Goal: Find specific page/section: Locate a particular part of the current website

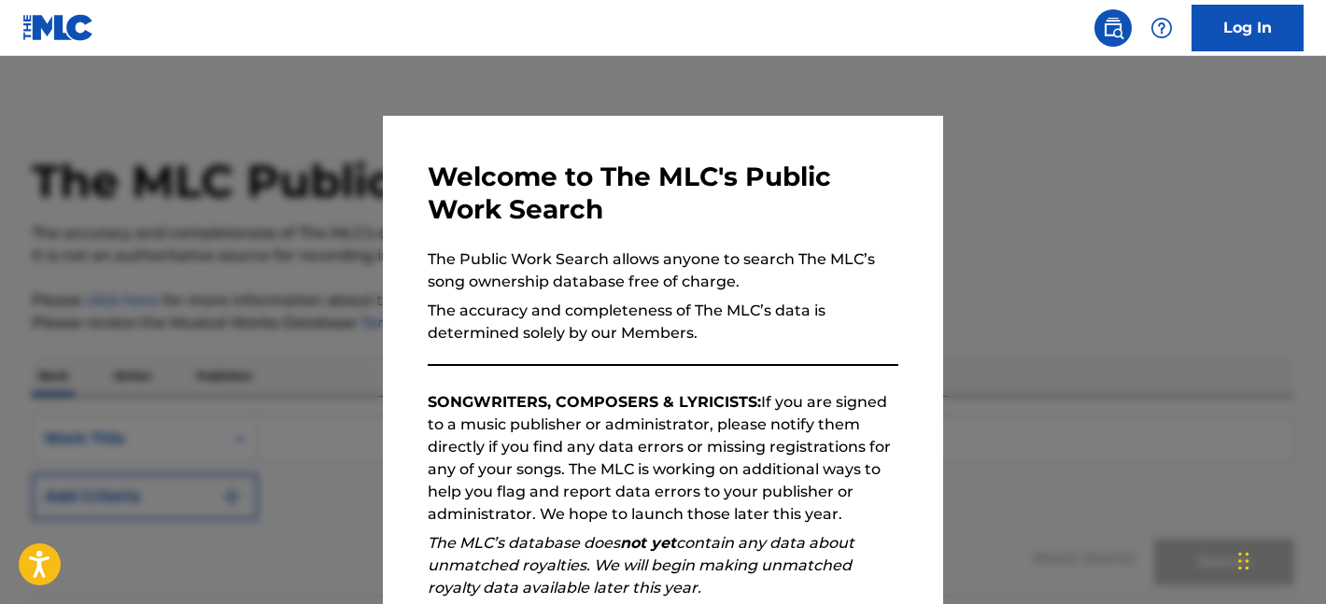
click at [1098, 239] on div at bounding box center [663, 358] width 1326 height 604
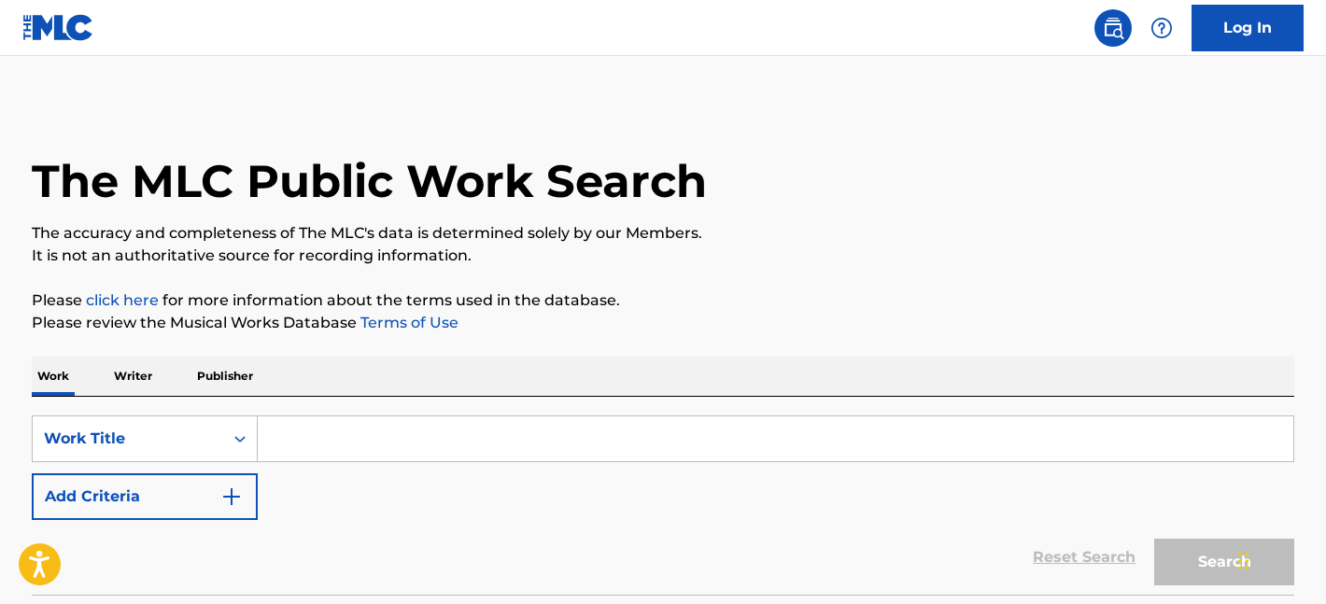
click at [301, 435] on input "Search Form" at bounding box center [776, 439] width 1036 height 45
paste input "Ashes in the [GEOGRAPHIC_DATA]"
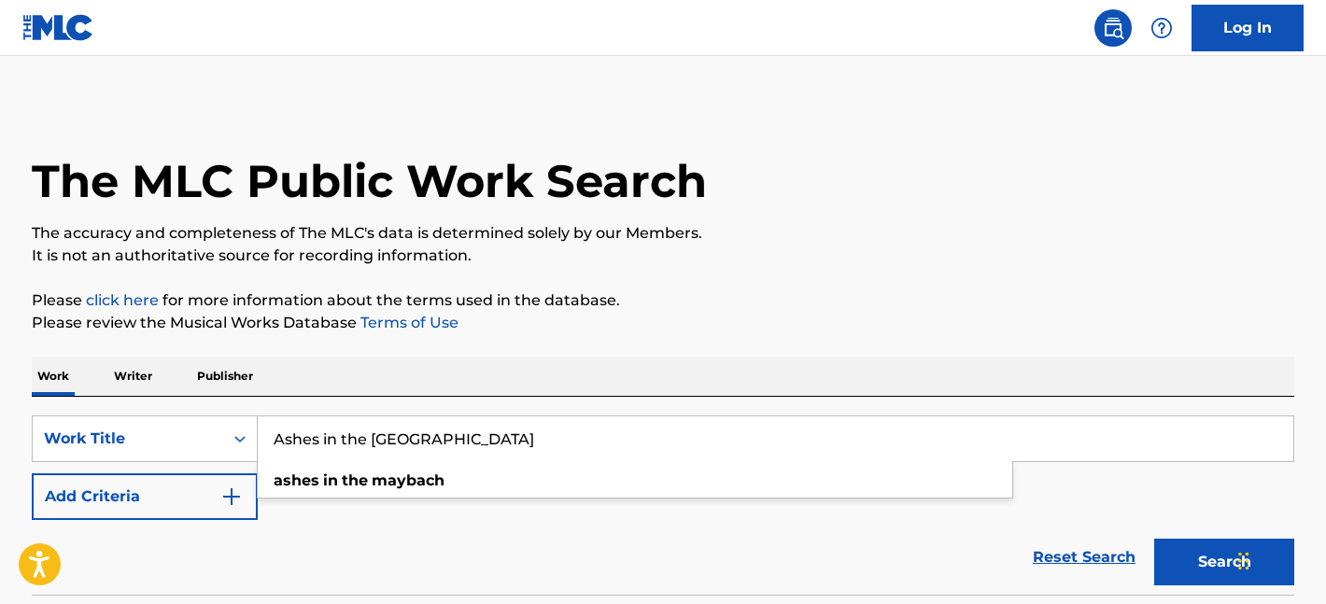
type input "Ashes in the [GEOGRAPHIC_DATA]"
click at [1154, 539] on button "Search" at bounding box center [1224, 562] width 140 height 47
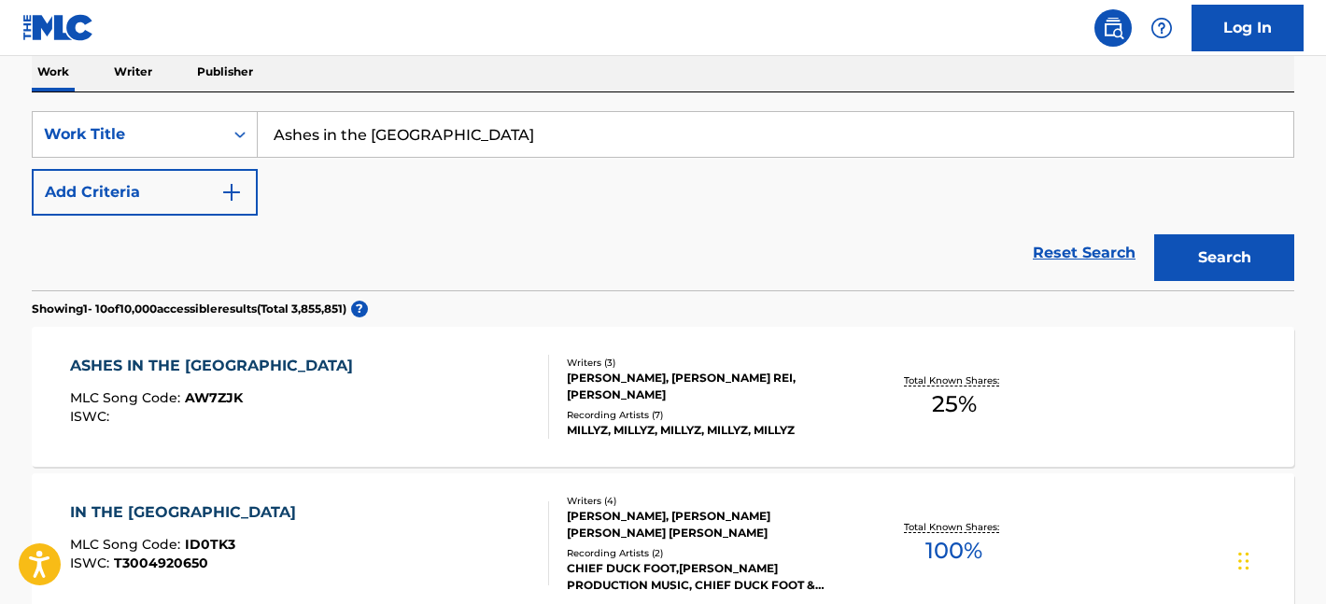
scroll to position [315, 0]
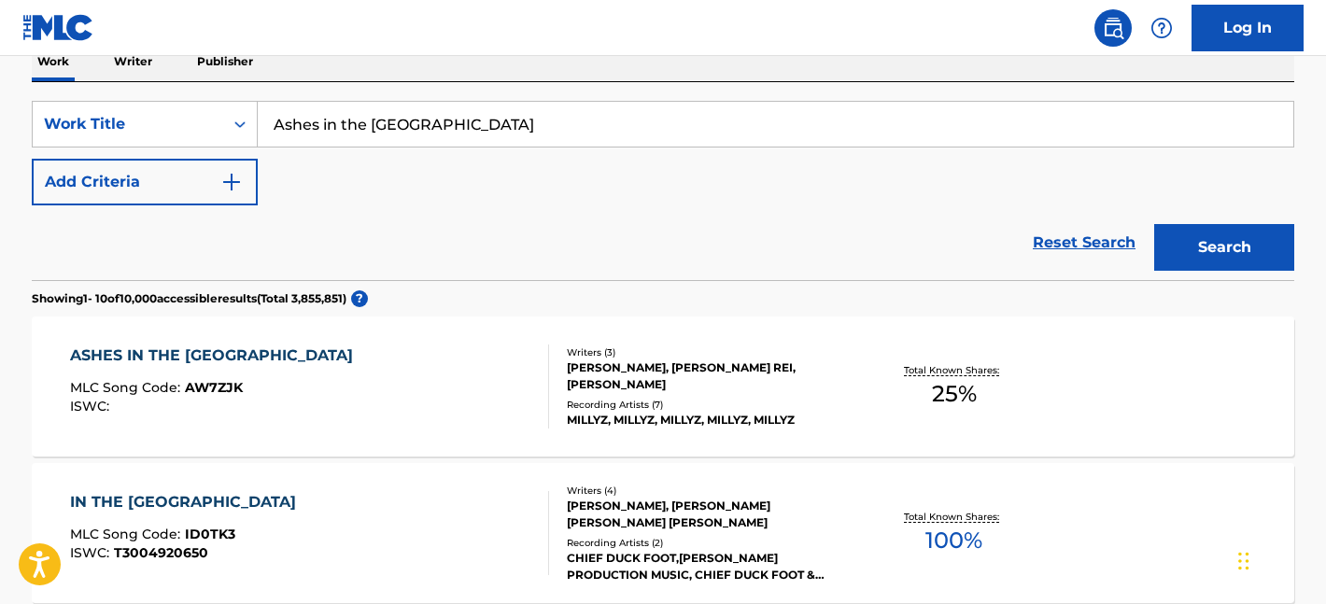
click at [217, 354] on div "ASHES IN THE [GEOGRAPHIC_DATA]" at bounding box center [216, 356] width 292 height 22
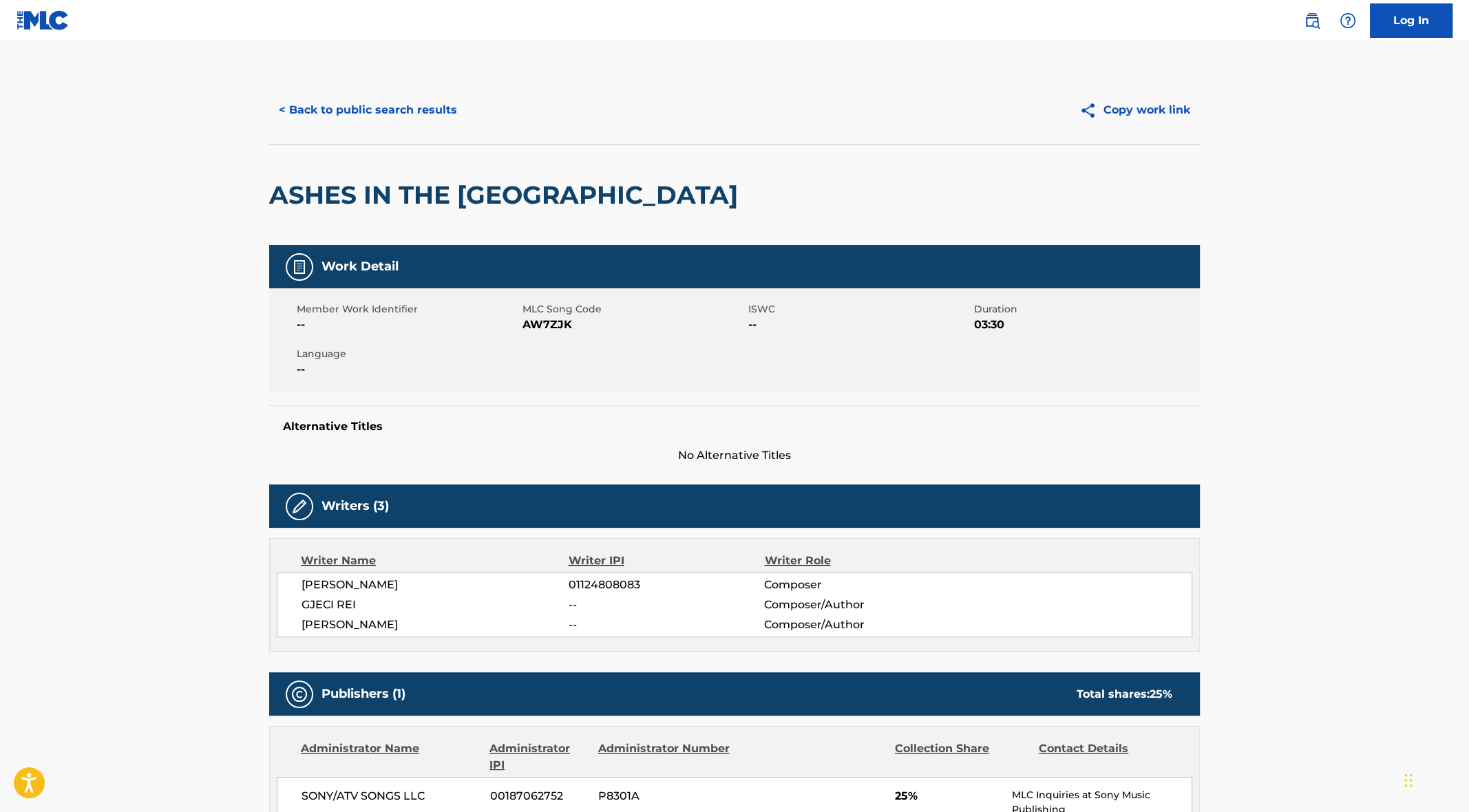
click at [977, 116] on button "Copy work link" at bounding box center [1134, 110] width 130 height 35
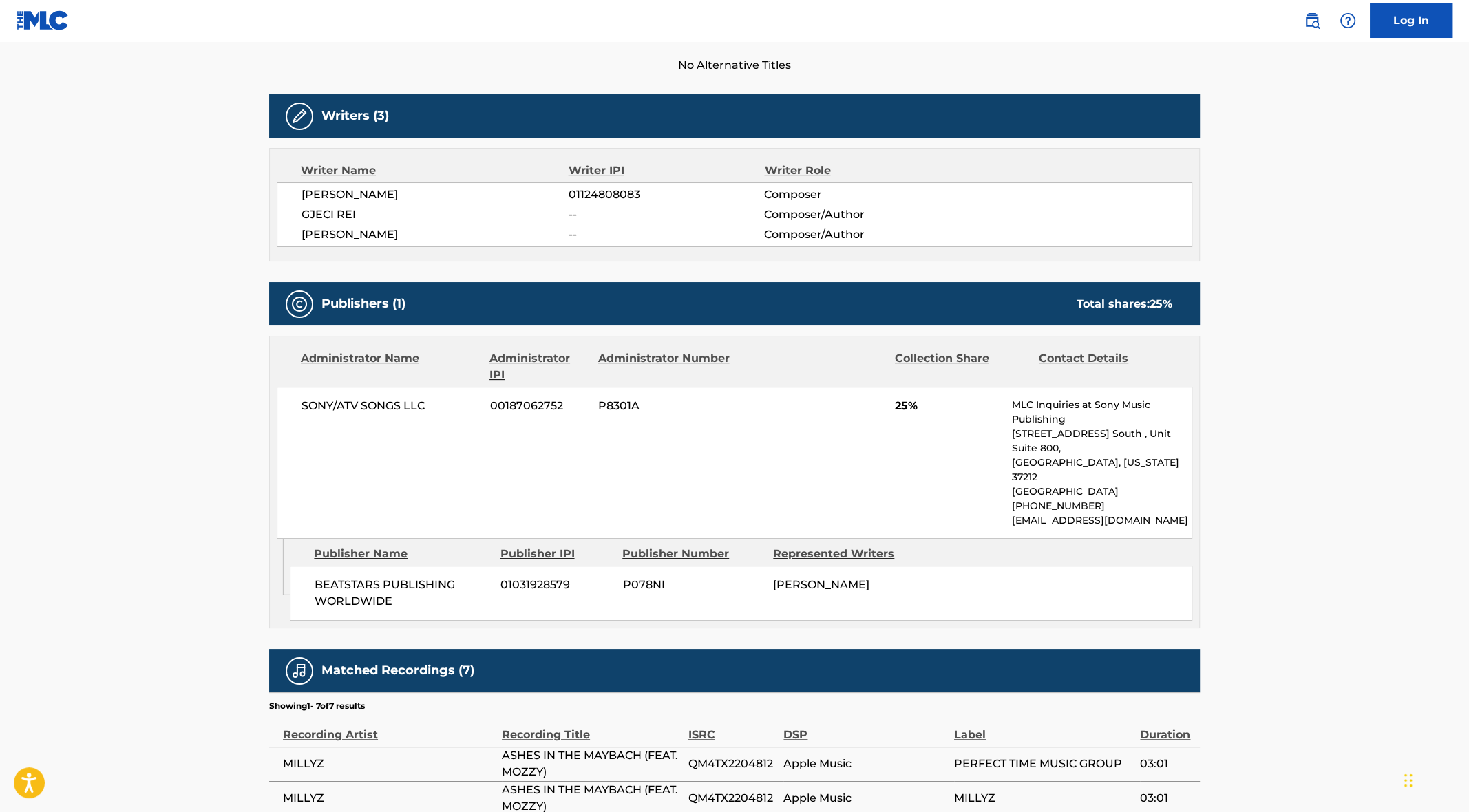
scroll to position [391, 0]
